Goal: Transaction & Acquisition: Purchase product/service

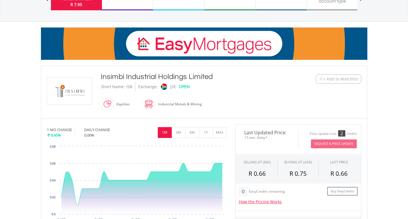
scroll to position [59, 0]
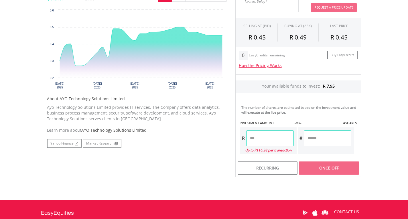
scroll to position [200, 0]
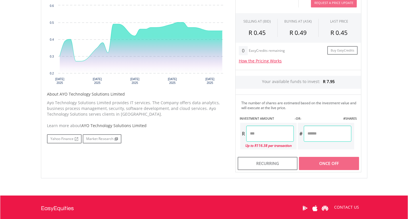
click at [268, 137] on input "number" at bounding box center [270, 134] width 48 height 16
click at [318, 163] on div "Last Updated Price: 15-min. Delay* Price Update Cost: 2 Credits Request A Price…" at bounding box center [298, 77] width 135 height 189
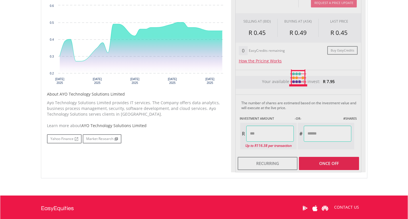
type input "****"
type input "******"
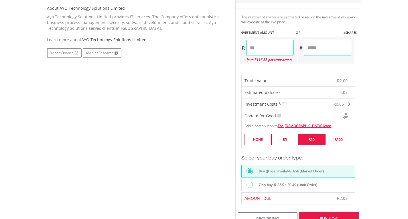
scroll to position [315, 0]
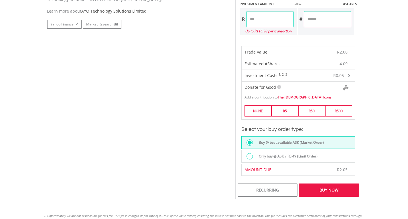
click at [316, 189] on div "Buy Now" at bounding box center [329, 190] width 60 height 13
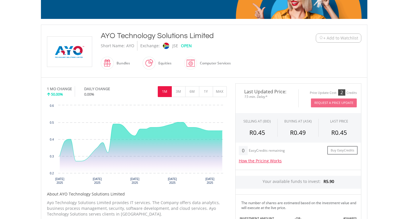
scroll to position [31, 0]
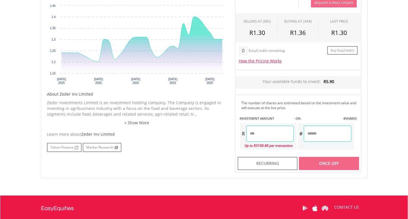
scroll to position [143, 0]
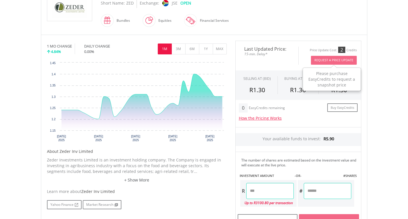
click at [318, 63] on button "Request A Price Update" at bounding box center [334, 60] width 46 height 9
click at [277, 186] on input "number" at bounding box center [270, 191] width 48 height 16
type input "*"
type input "****"
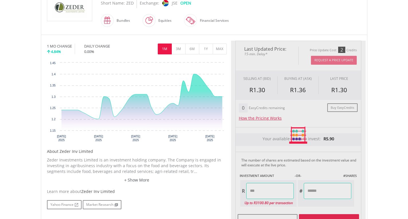
type input "******"
click at [293, 138] on div "Last Updated Price: 15-min. Delay* Price Update Cost: 2 Credits Request A Price…" at bounding box center [298, 135] width 135 height 189
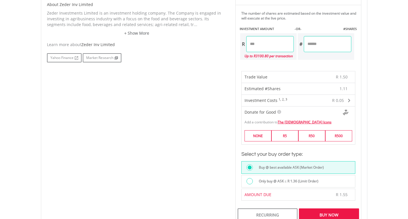
scroll to position [315, 0]
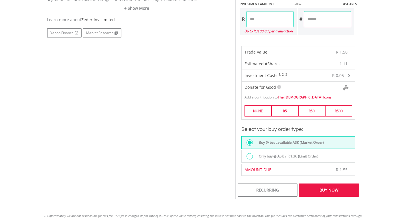
click at [317, 194] on div "Buy Now" at bounding box center [329, 190] width 60 height 13
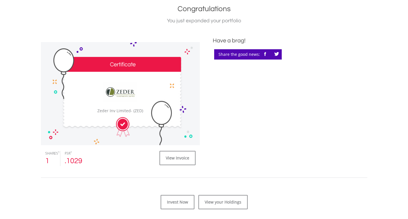
scroll to position [143, 0]
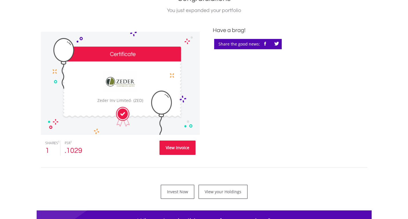
click at [187, 152] on link "View Invoice" at bounding box center [177, 148] width 36 height 14
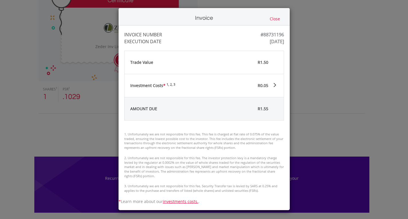
scroll to position [200, 0]
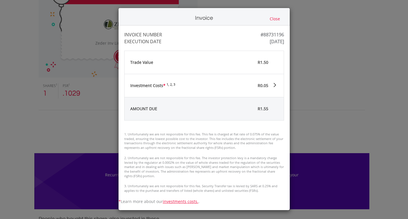
click at [297, 85] on div "Invoice Close INVOICE NUMBER #88731196 EXECUTION DATE Wed Aug 20 08:11:39 UTC 2…" at bounding box center [204, 109] width 408 height 219
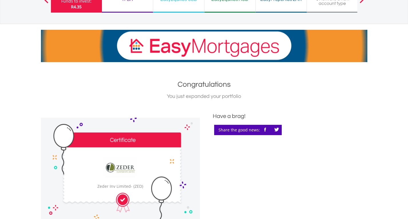
scroll to position [0, 0]
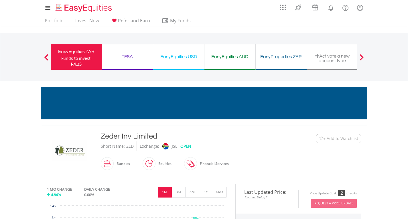
click at [47, 56] on span at bounding box center [46, 57] width 4 height 6
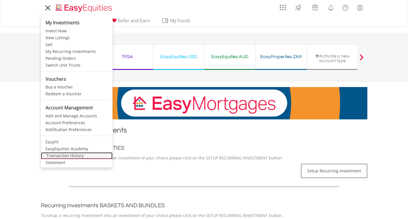
click at [54, 157] on link "Transaction History" at bounding box center [77, 155] width 72 height 7
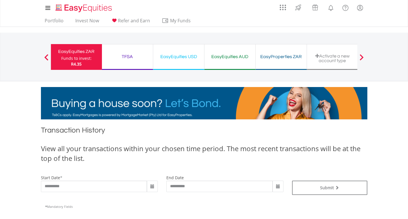
click at [46, 56] on span at bounding box center [46, 57] width 4 height 6
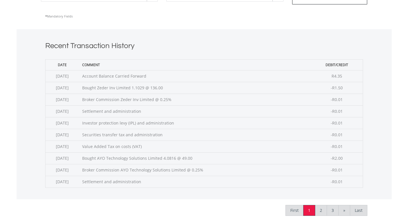
scroll to position [200, 0]
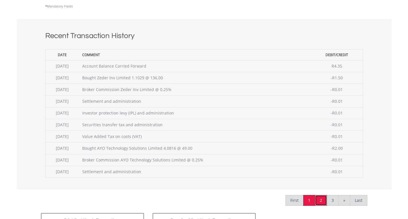
click at [322, 204] on link "2" at bounding box center [321, 200] width 12 height 11
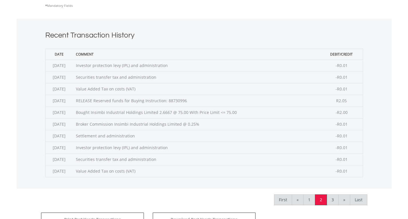
scroll to position [200, 0]
click at [323, 201] on link "2" at bounding box center [321, 200] width 12 height 11
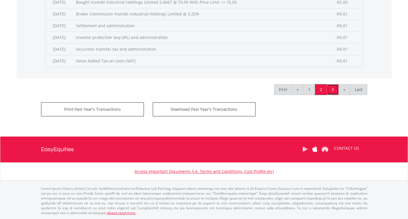
click at [334, 94] on link "3" at bounding box center [333, 89] width 12 height 11
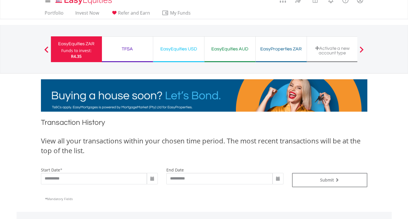
scroll to position [0, 0]
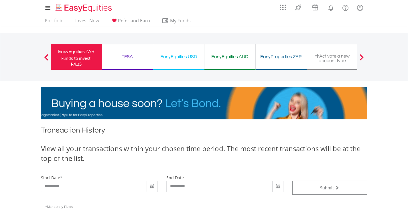
click at [56, 16] on ul "Portfolio Invest Now Refer and Earn My Funds Fund your accounts Withdraw Money …" at bounding box center [119, 21] width 157 height 11
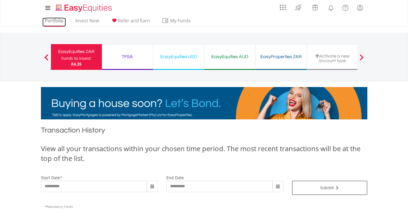
click at [56, 20] on link "Portfolio" at bounding box center [53, 22] width 23 height 9
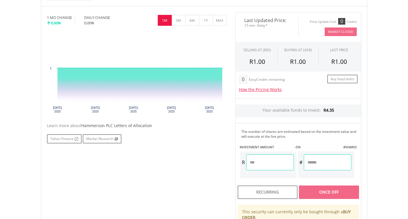
scroll to position [172, 0]
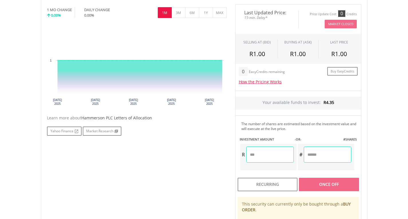
click at [261, 159] on input "number" at bounding box center [270, 155] width 48 height 16
click at [262, 155] on input "number" at bounding box center [270, 155] width 48 height 16
click at [270, 100] on div "Last Updated Price: 15-min. Delay* Price Update Cost: 0 Credits Market Closed S…" at bounding box center [298, 131] width 135 height 255
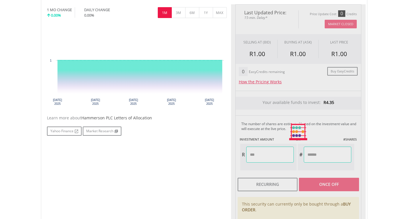
type input "****"
type input "*"
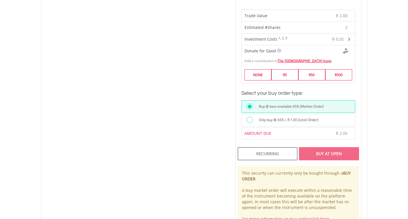
scroll to position [372, 0]
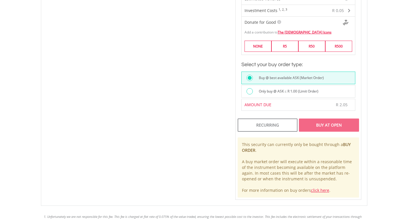
click at [330, 125] on div "Buy At Open" at bounding box center [329, 125] width 60 height 13
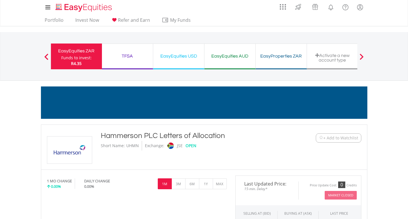
scroll to position [0, 0]
